Goal: Task Accomplishment & Management: Use online tool/utility

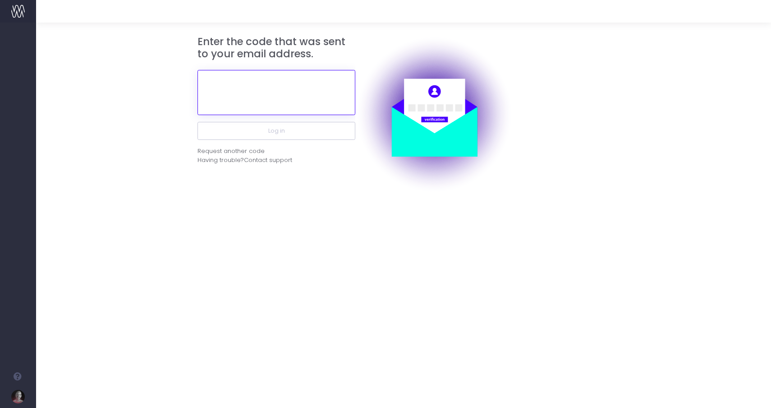
click at [302, 97] on input "text" at bounding box center [276, 92] width 158 height 45
paste input "895075"
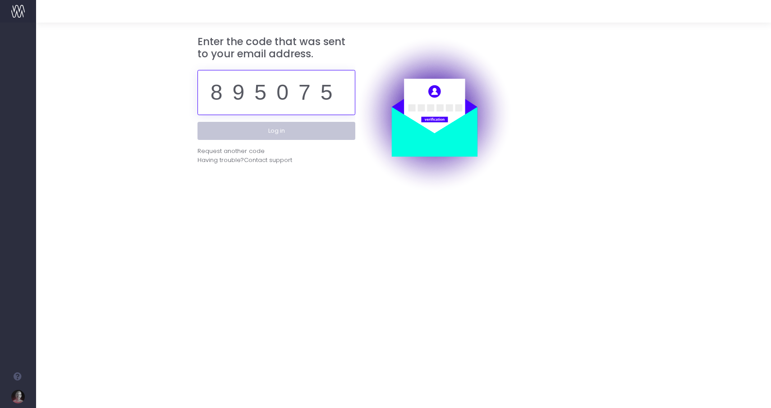
type input "895075"
click at [254, 131] on button "Log in" at bounding box center [276, 131] width 158 height 18
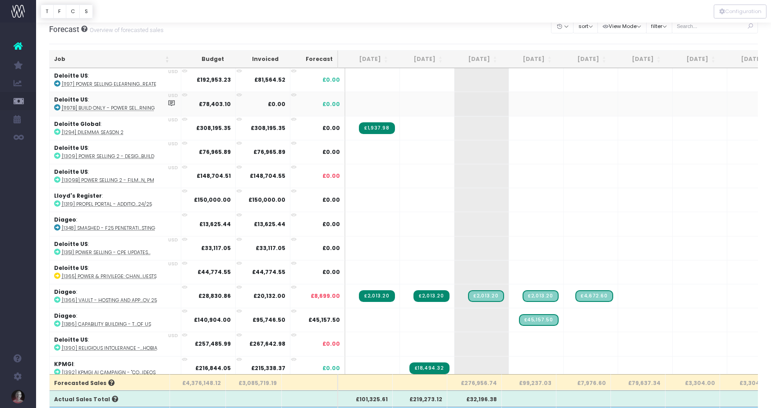
scroll to position [3, 0]
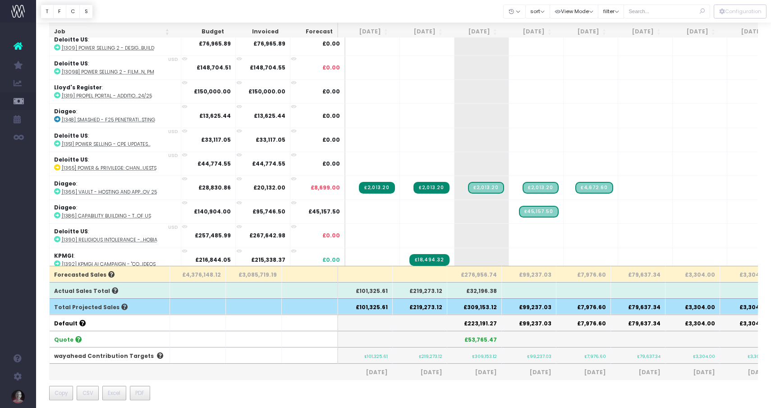
scroll to position [118, 0]
